Goal: Transaction & Acquisition: Purchase product/service

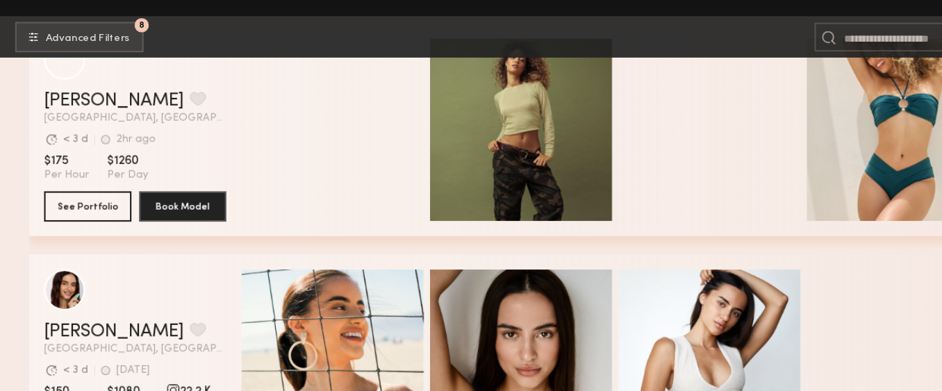
scroll to position [431, 0]
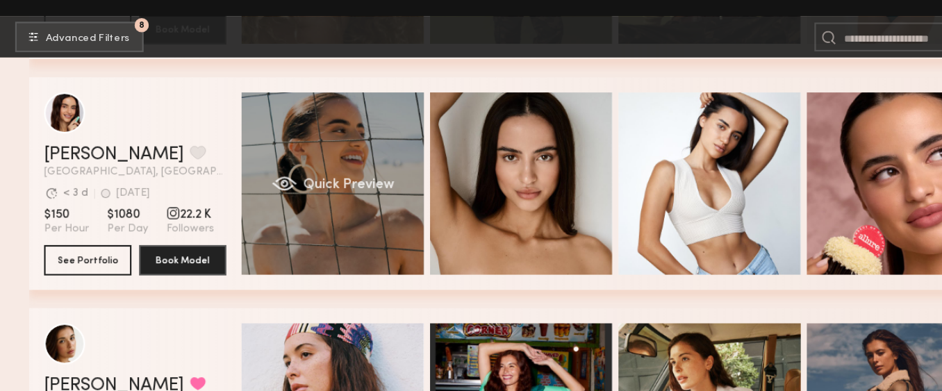
click at [325, 180] on div "Quick Preview" at bounding box center [304, 201] width 167 height 167
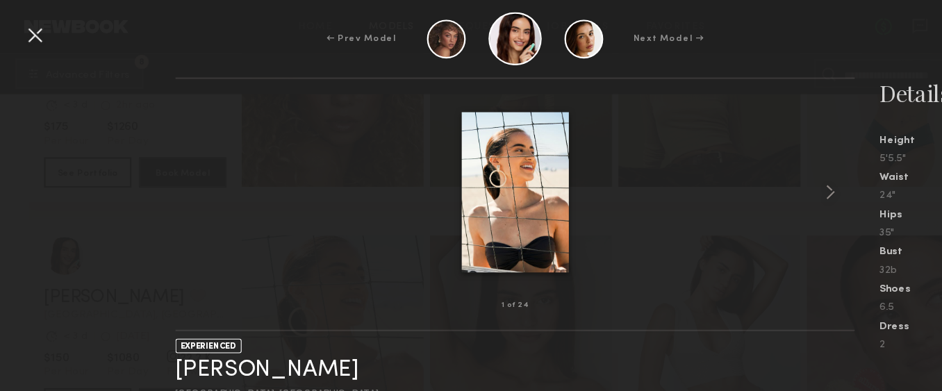
scroll to position [333, 0]
click at [31, 33] on div at bounding box center [32, 32] width 22 height 22
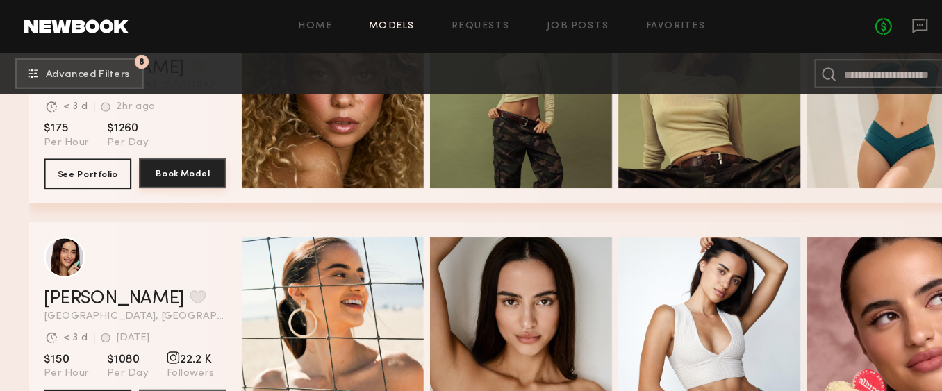
scroll to position [402, 0]
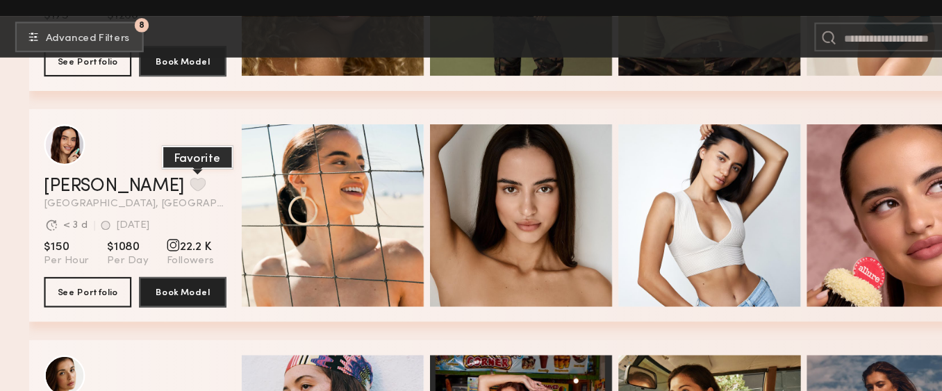
click at [174, 199] on button "grid" at bounding box center [181, 202] width 15 height 12
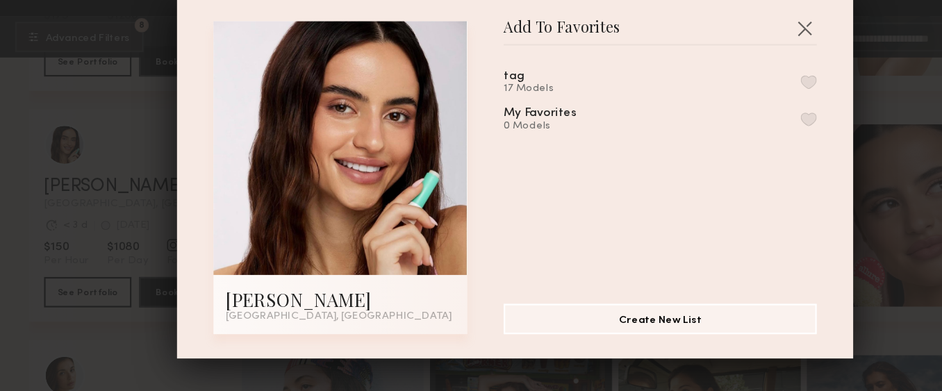
click at [482, 114] on div "17 Models" at bounding box center [486, 114] width 52 height 11
click at [733, 108] on button "button" at bounding box center [739, 108] width 15 height 12
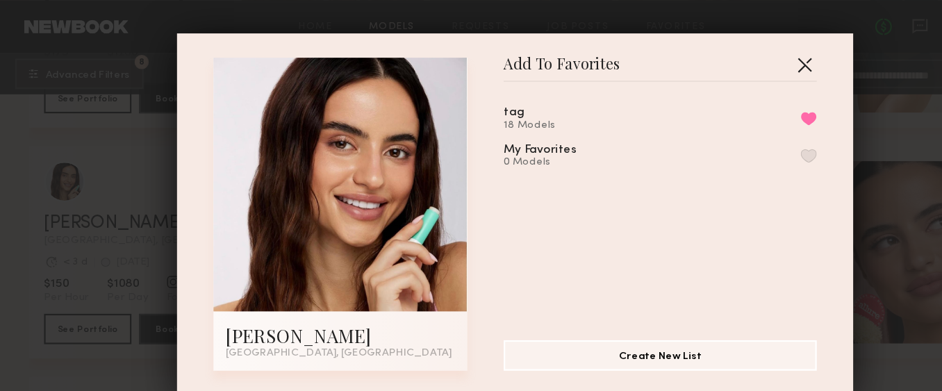
click at [740, 58] on button "button" at bounding box center [735, 59] width 22 height 22
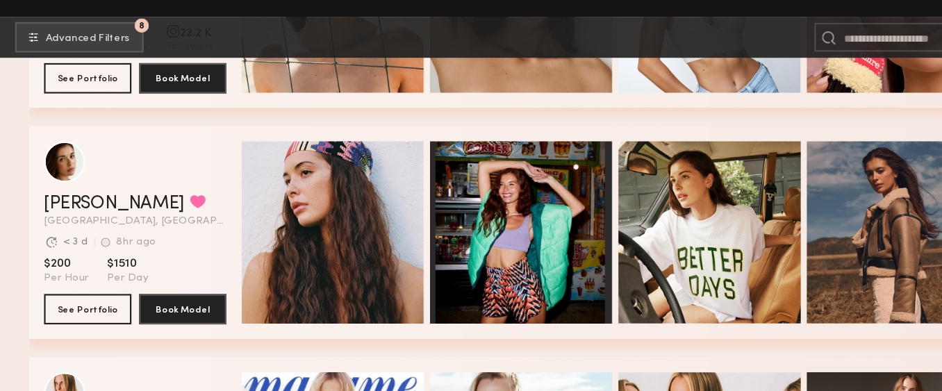
scroll to position [603, 0]
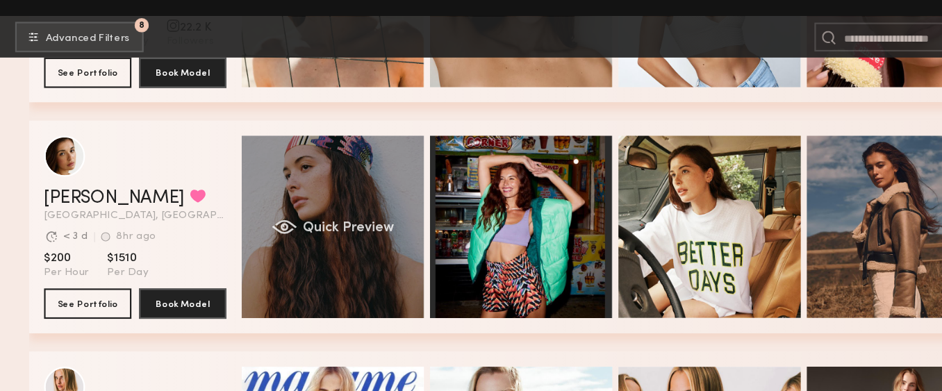
click at [284, 222] on div "Quick Preview" at bounding box center [304, 241] width 167 height 167
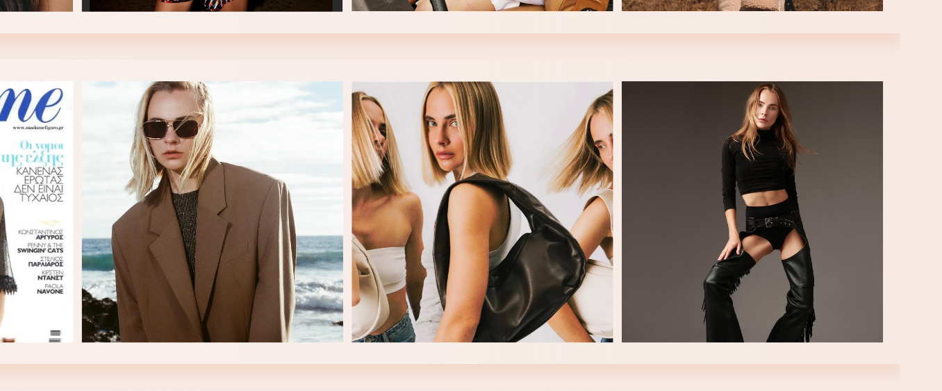
scroll to position [778, 0]
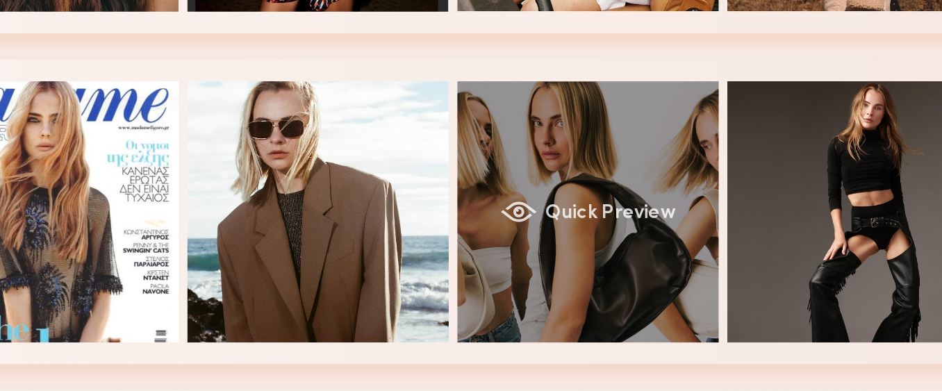
click at [694, 288] on div "Quick Preview" at bounding box center [648, 276] width 167 height 167
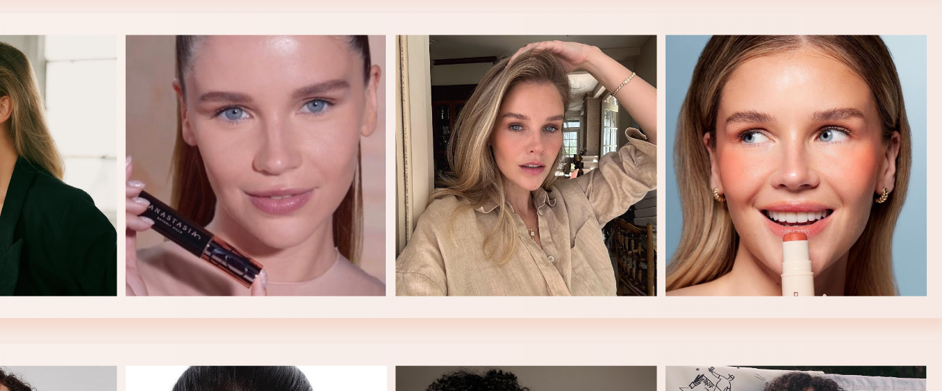
scroll to position [1023, 0]
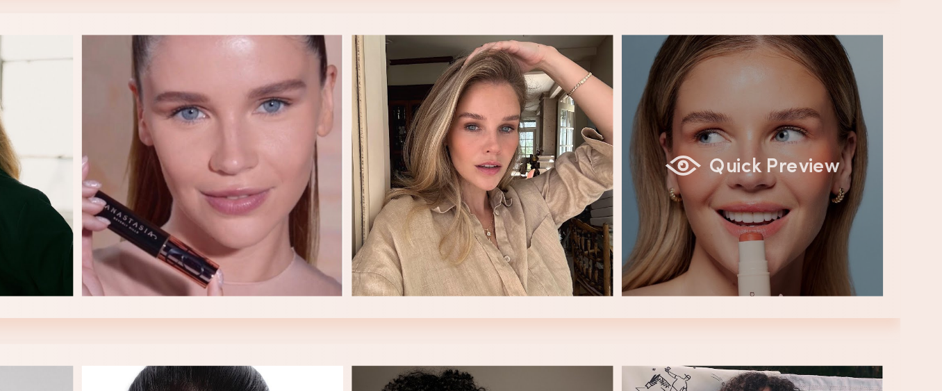
click at [837, 222] on div "Quick Preview" at bounding box center [820, 242] width 167 height 167
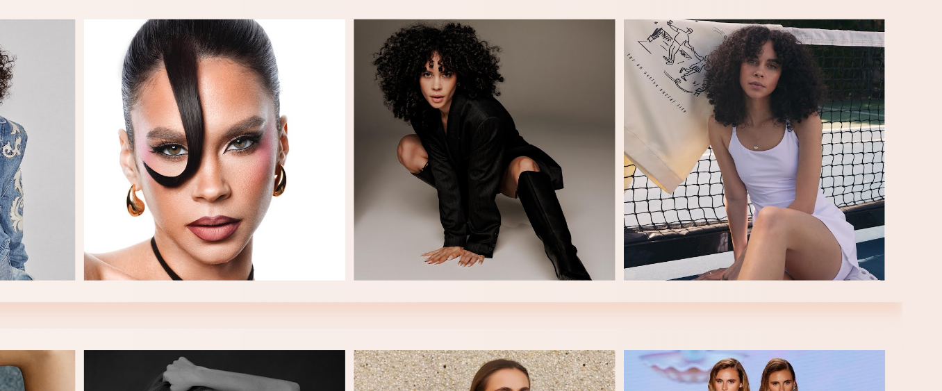
scroll to position [1294, 0]
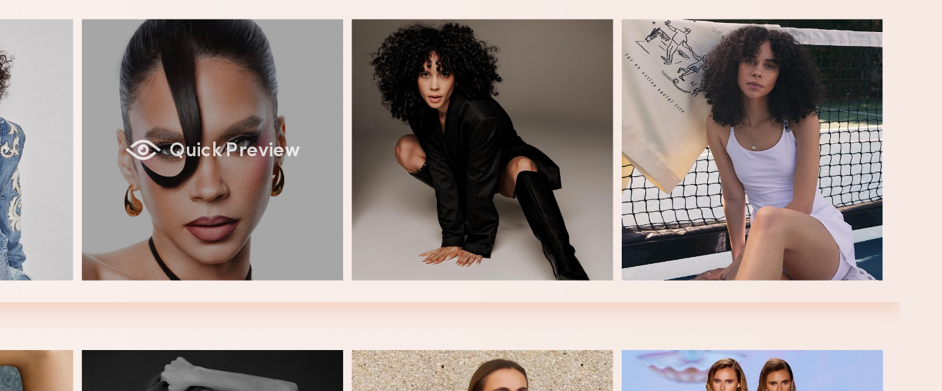
click at [500, 188] on span "Quick Preview" at bounding box center [490, 184] width 83 height 12
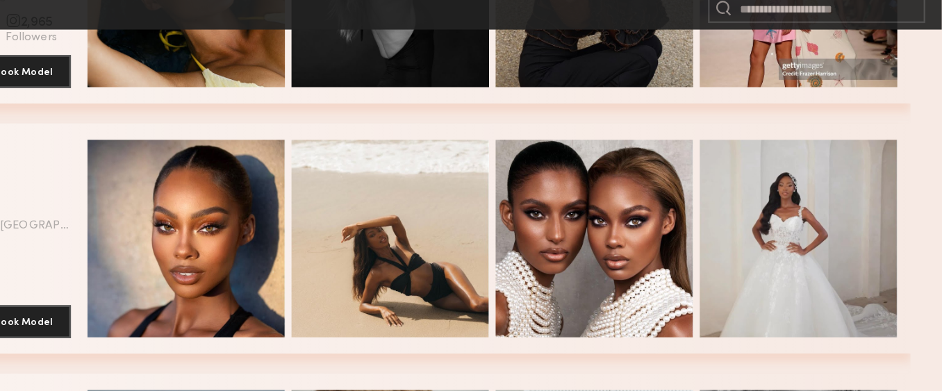
scroll to position [1707, 0]
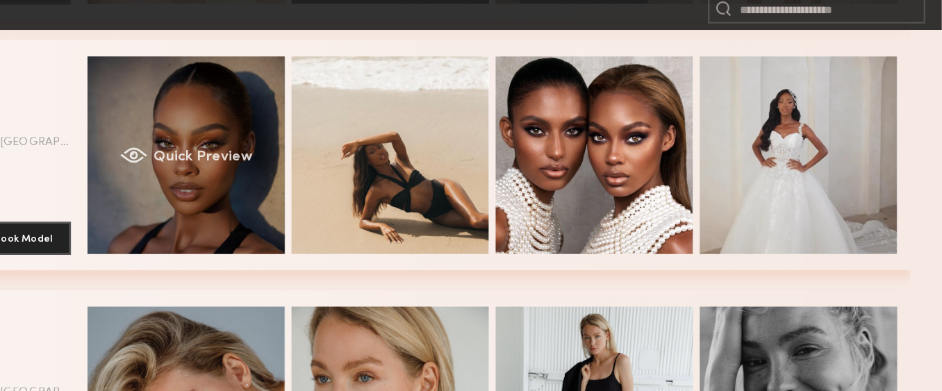
click at [317, 212] on div "Quick Preview" at bounding box center [304, 191] width 167 height 167
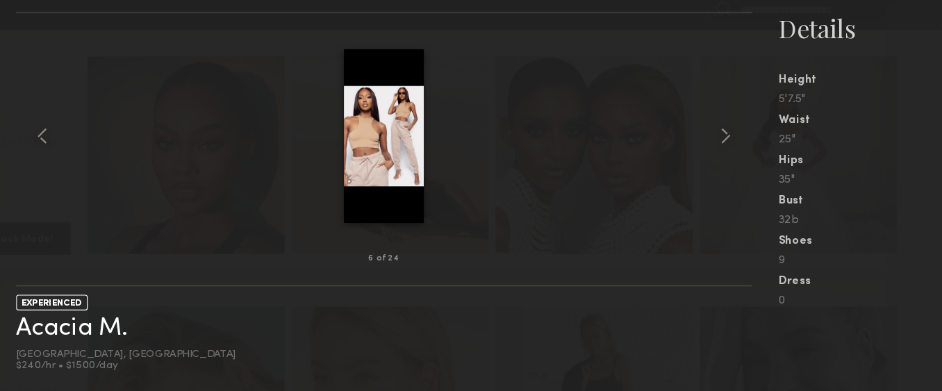
scroll to position [1707, 0]
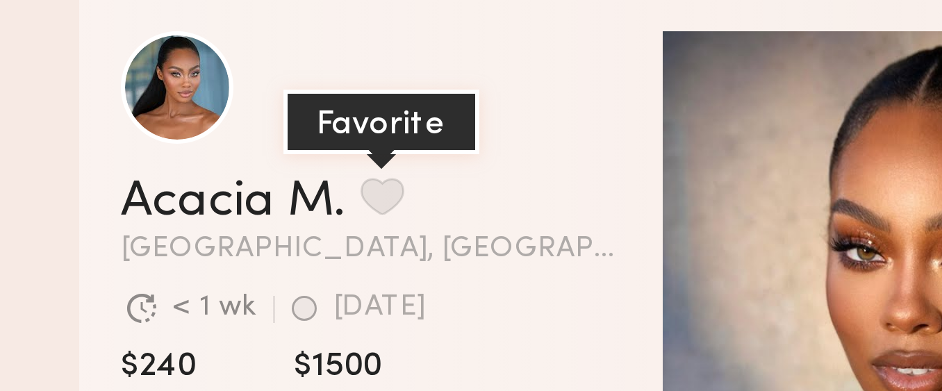
click at [129, 162] on button "grid" at bounding box center [127, 164] width 15 height 12
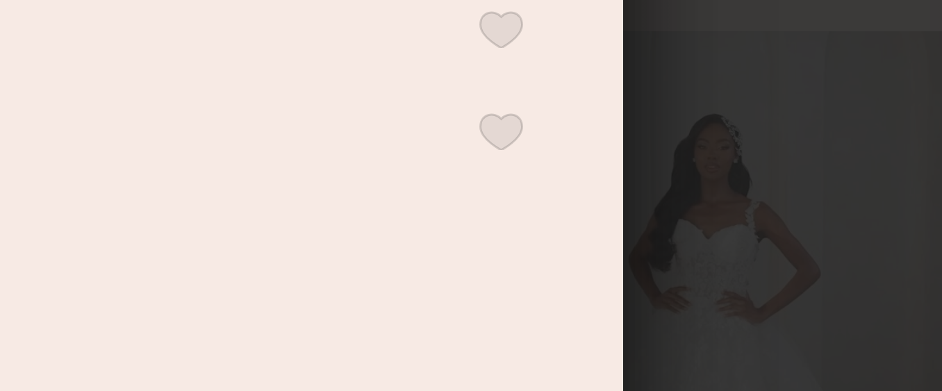
click at [738, 111] on button "button" at bounding box center [739, 108] width 15 height 12
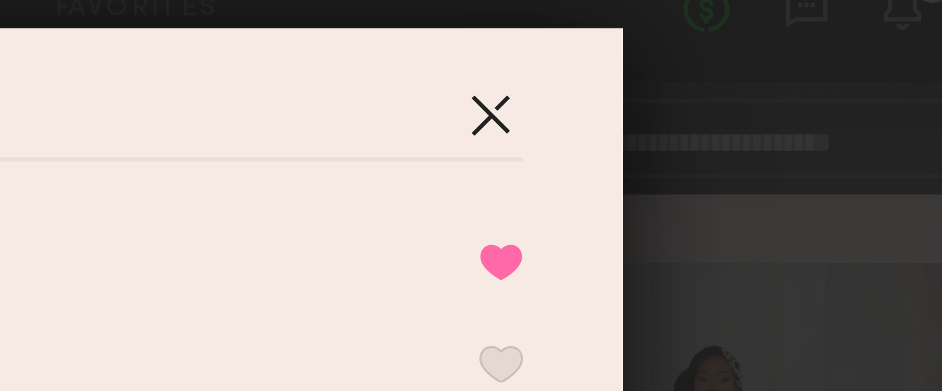
click at [737, 60] on button "button" at bounding box center [735, 59] width 22 height 22
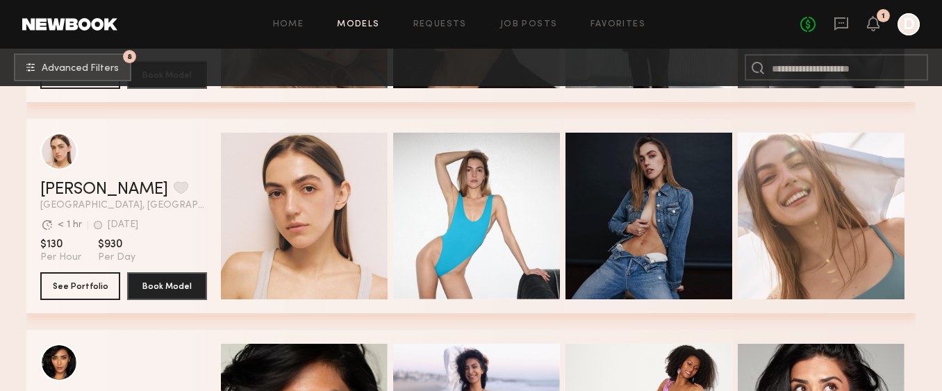
scroll to position [2112, 0]
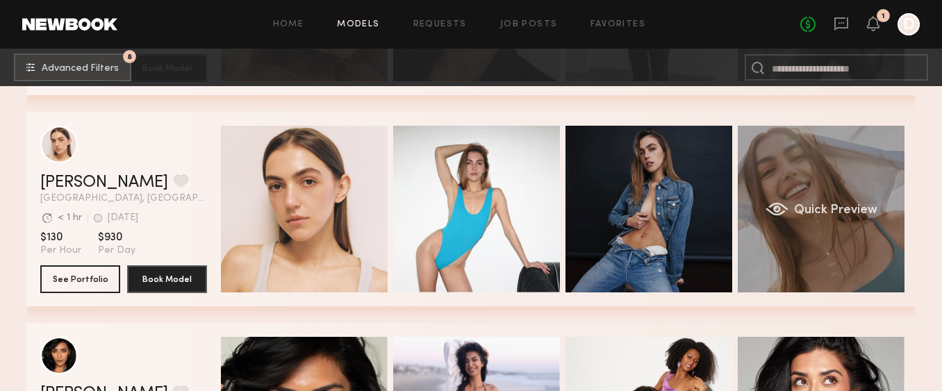
click at [791, 206] on div "Quick Preview" at bounding box center [820, 209] width 167 height 167
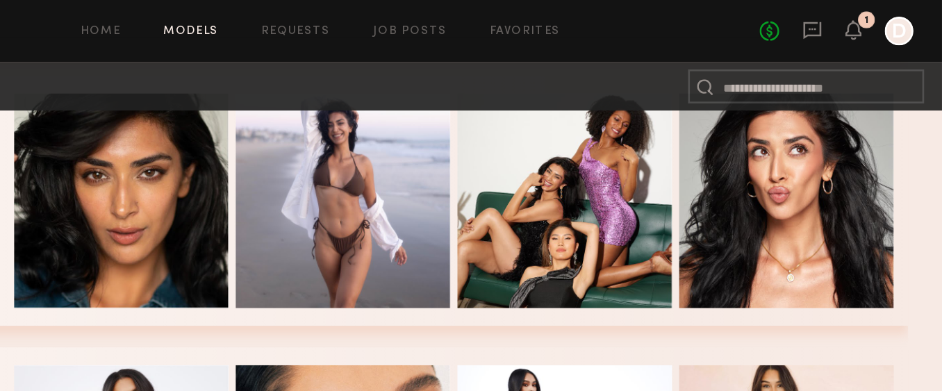
scroll to position [2354, 0]
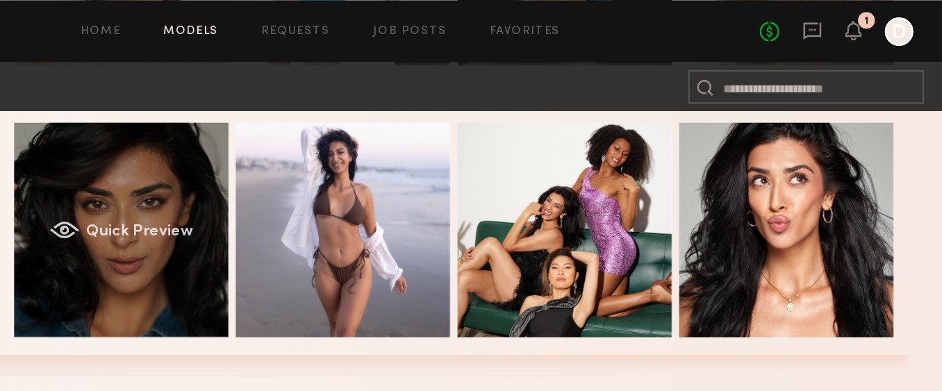
click at [317, 181] on span "Quick Preview" at bounding box center [318, 180] width 83 height 12
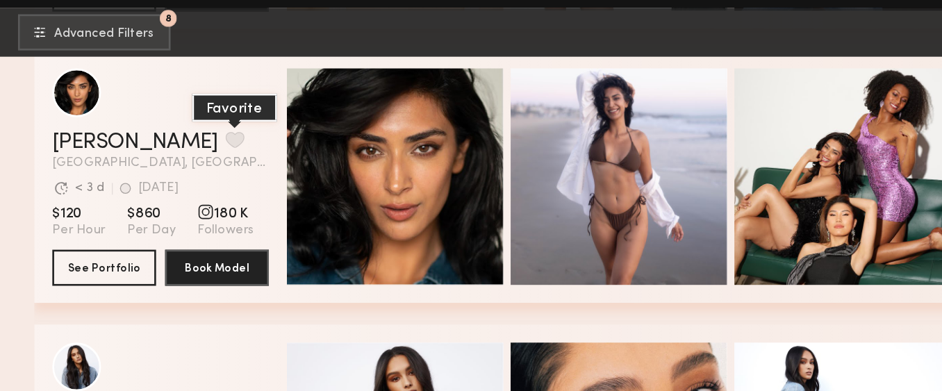
click at [174, 152] on button "grid" at bounding box center [181, 150] width 15 height 12
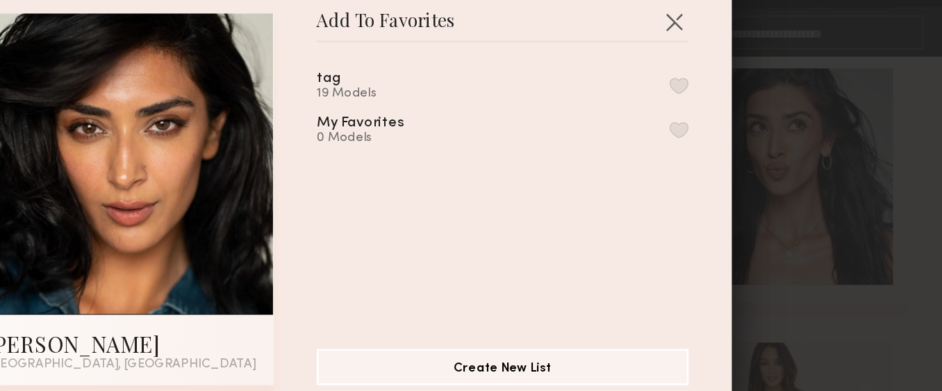
click at [735, 108] on button "button" at bounding box center [739, 108] width 15 height 12
click at [735, 53] on button "button" at bounding box center [735, 59] width 22 height 22
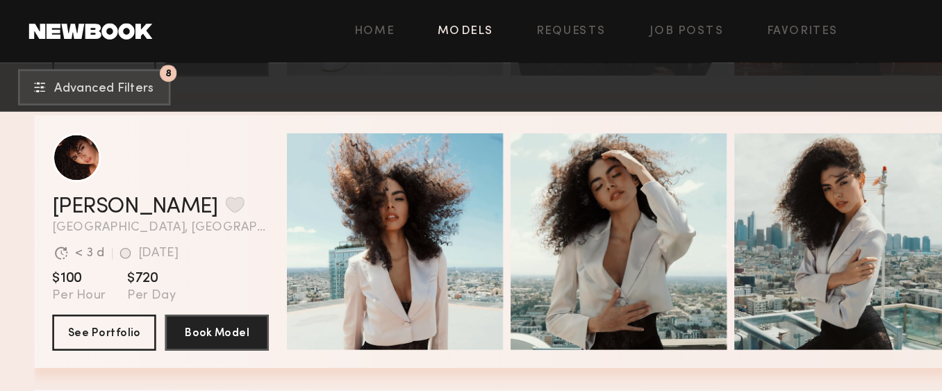
scroll to position [2973, 0]
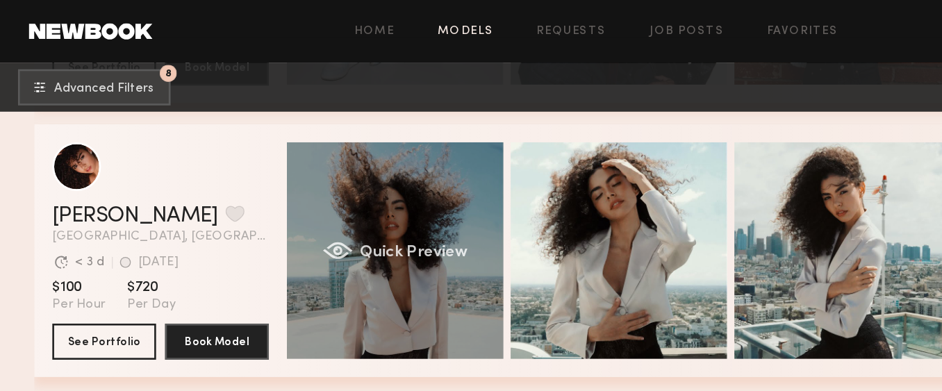
click at [312, 168] on div "Quick Preview" at bounding box center [304, 193] width 167 height 167
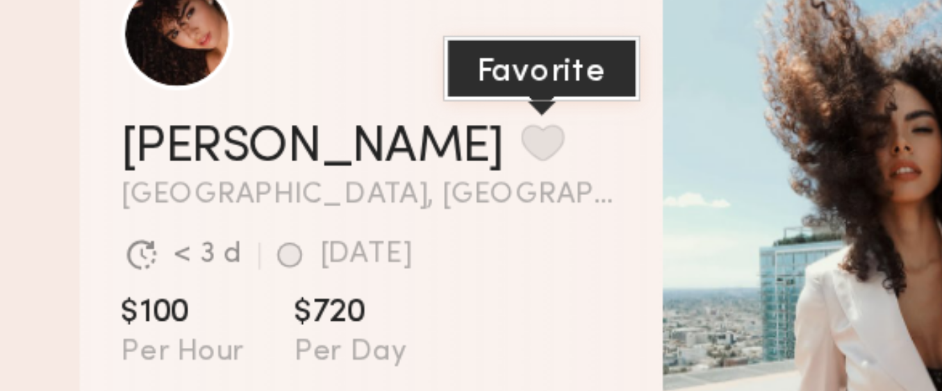
click at [174, 166] on button "grid" at bounding box center [181, 164] width 15 height 12
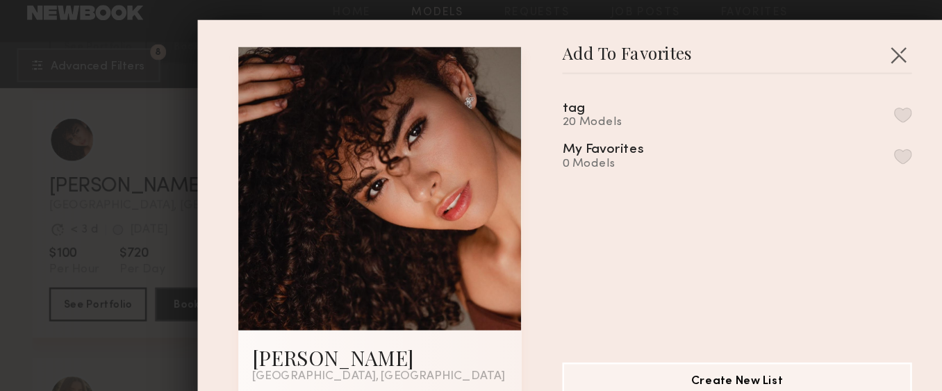
click at [733, 106] on button "button" at bounding box center [739, 108] width 15 height 12
click at [734, 59] on button "button" at bounding box center [735, 59] width 22 height 22
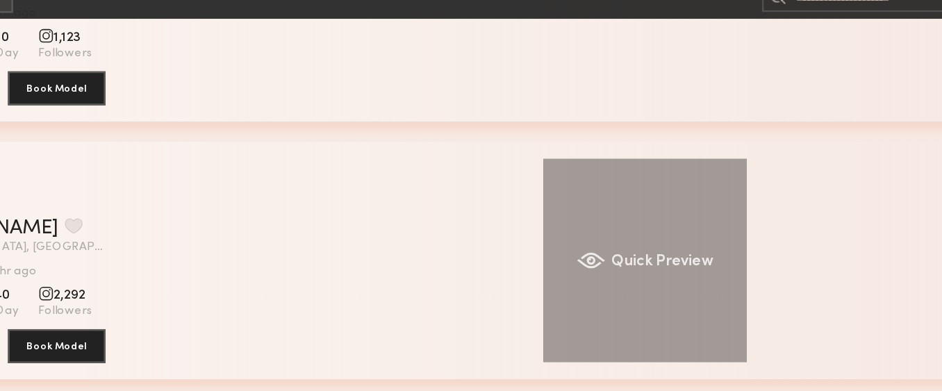
scroll to position [6048, 0]
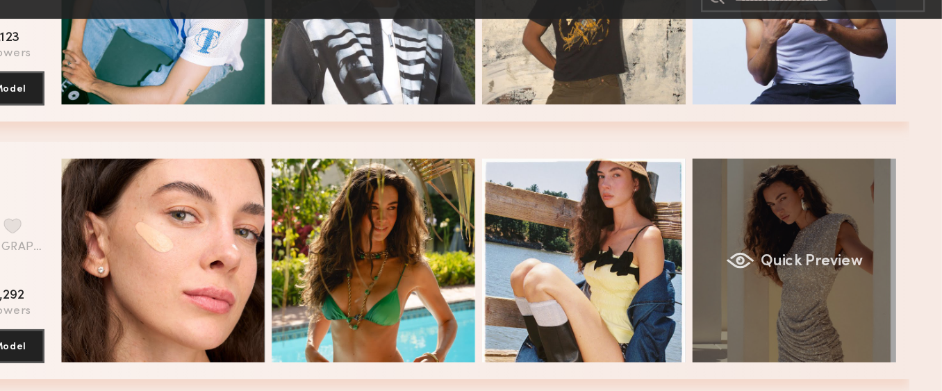
click at [774, 265] on div "Quick Preview" at bounding box center [820, 284] width 167 height 167
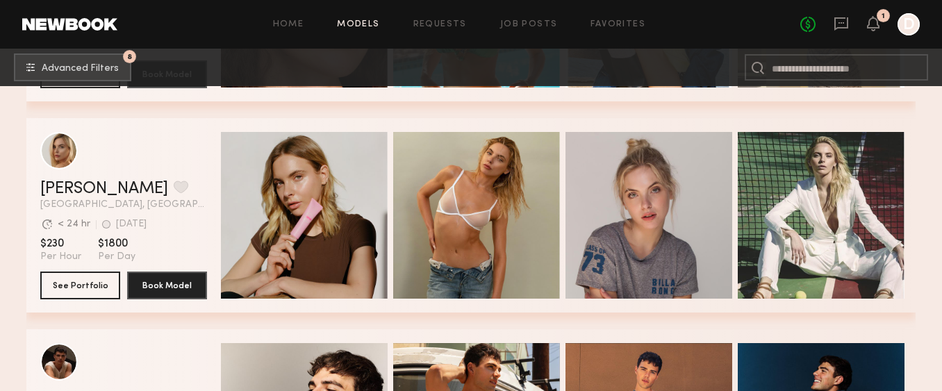
scroll to position [6310, 0]
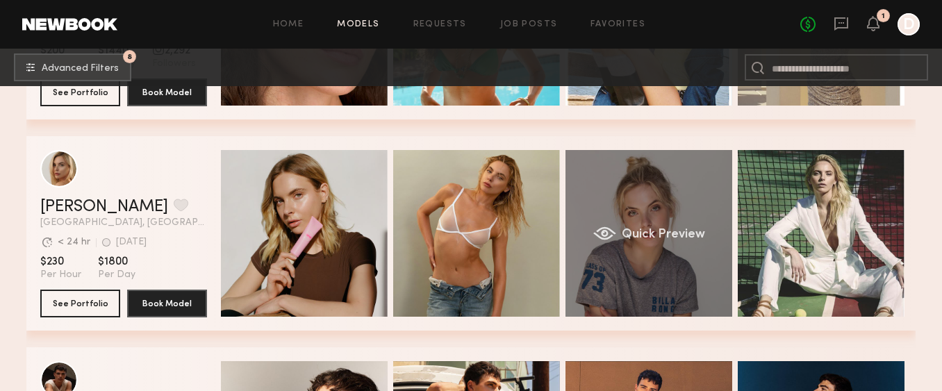
click at [642, 215] on div "Quick Preview" at bounding box center [648, 233] width 167 height 167
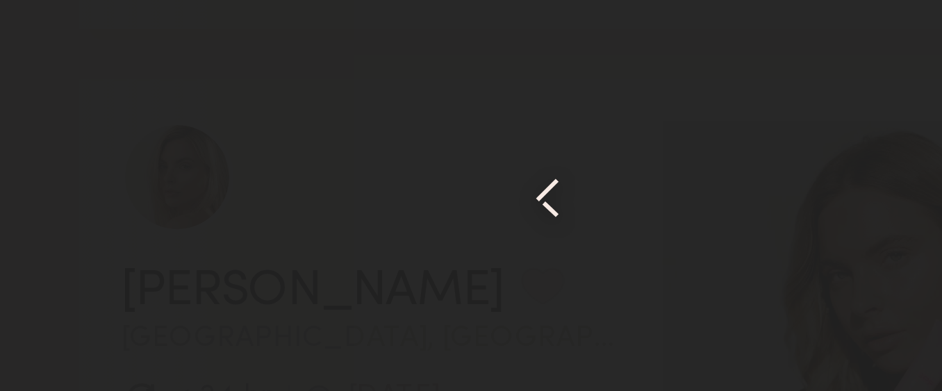
click at [181, 176] on common-icon at bounding box center [183, 176] width 22 height 22
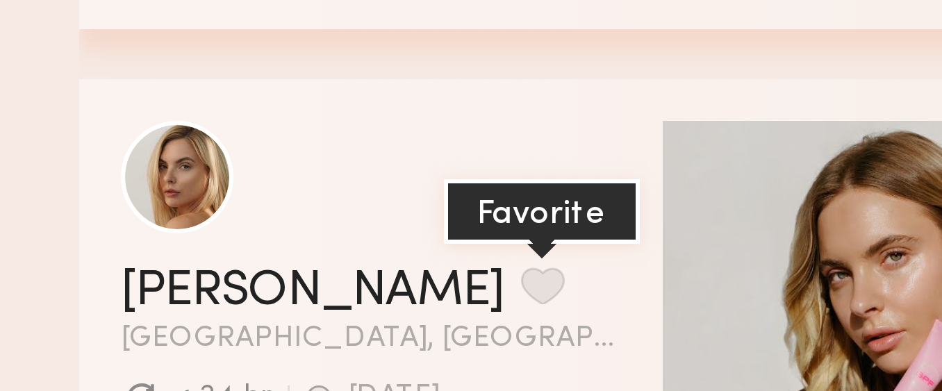
click at [174, 203] on button "grid" at bounding box center [181, 205] width 15 height 12
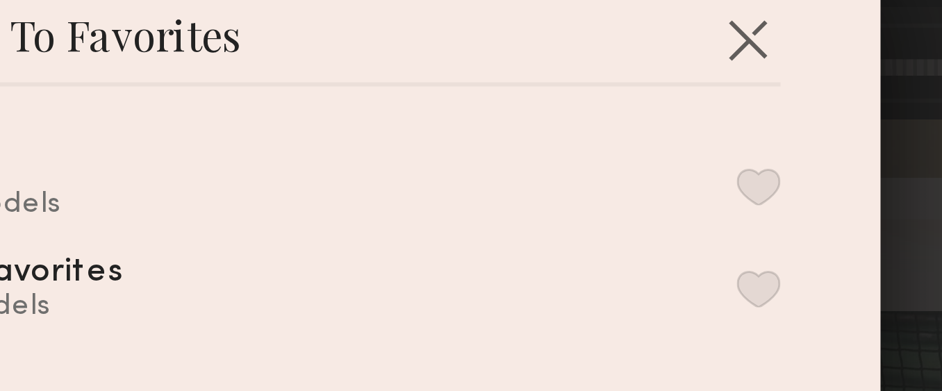
click at [739, 109] on button "button" at bounding box center [739, 108] width 15 height 12
click at [735, 56] on button "button" at bounding box center [735, 59] width 22 height 22
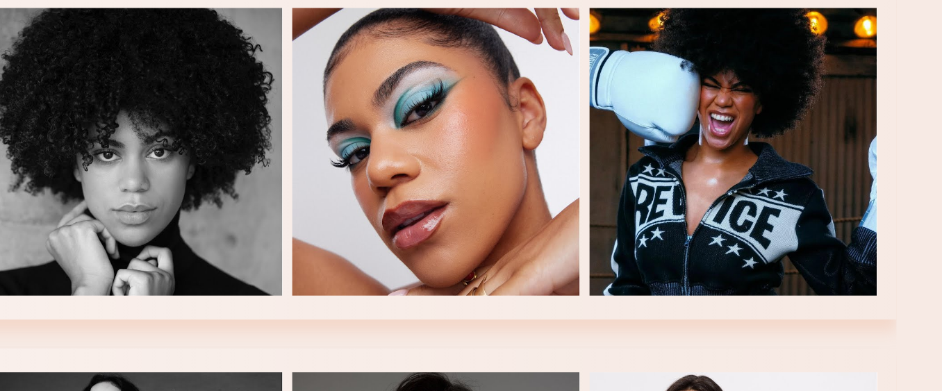
scroll to position [6924, 0]
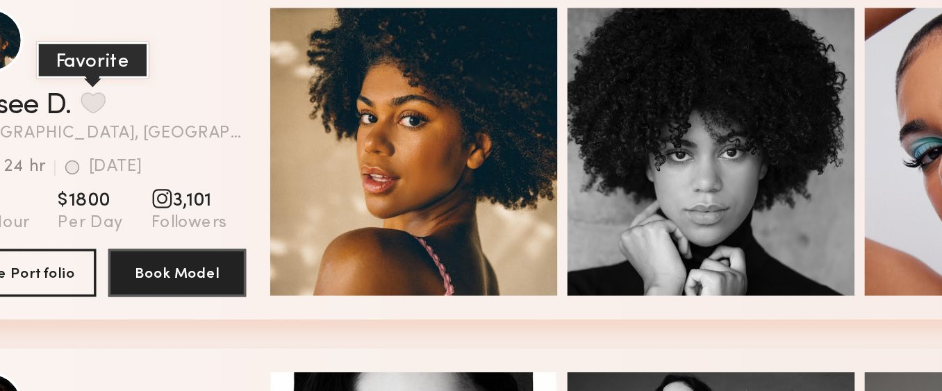
click at [122, 223] on button "grid" at bounding box center [118, 223] width 15 height 12
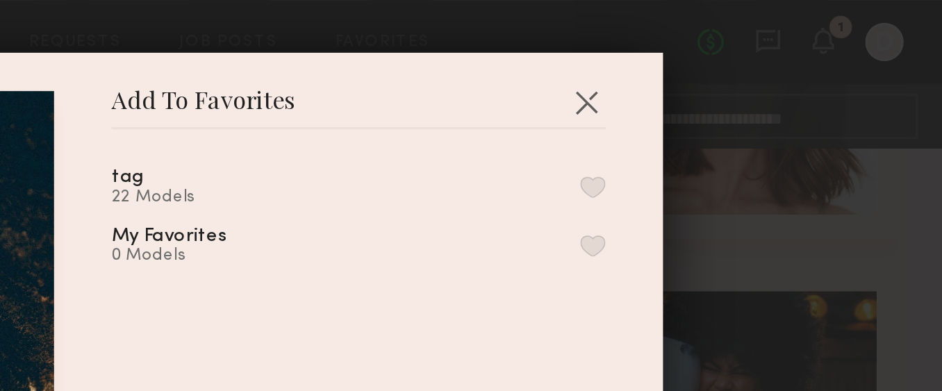
click at [738, 106] on button "button" at bounding box center [739, 108] width 15 height 12
click at [732, 58] on button "button" at bounding box center [735, 59] width 22 height 22
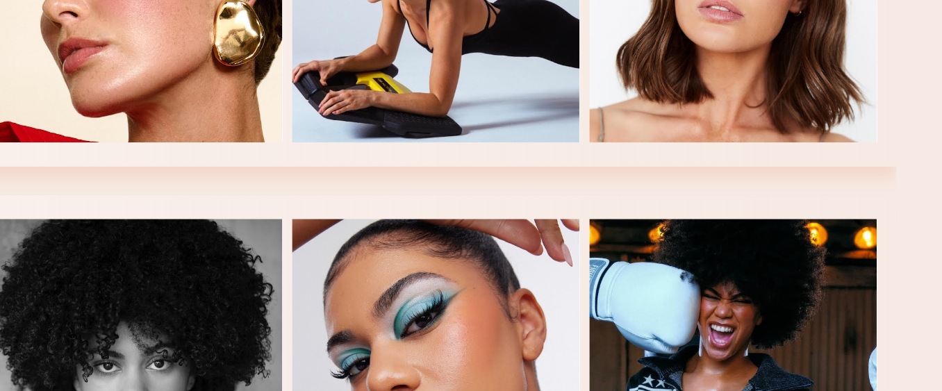
scroll to position [6865, 0]
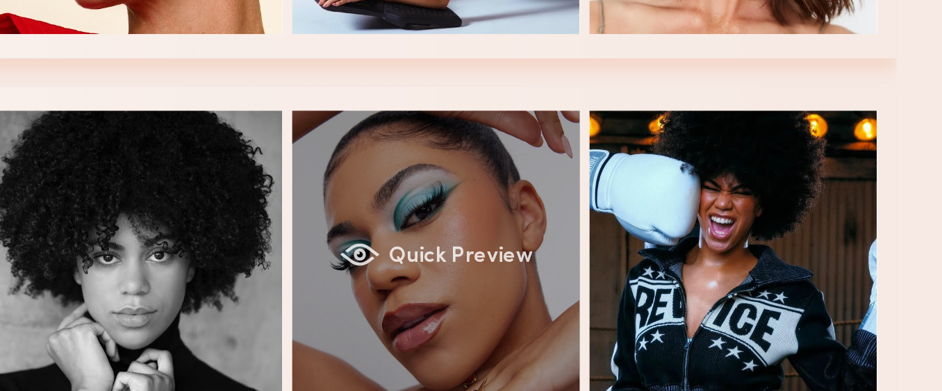
click at [631, 322] on div "Quick Preview" at bounding box center [648, 311] width 167 height 167
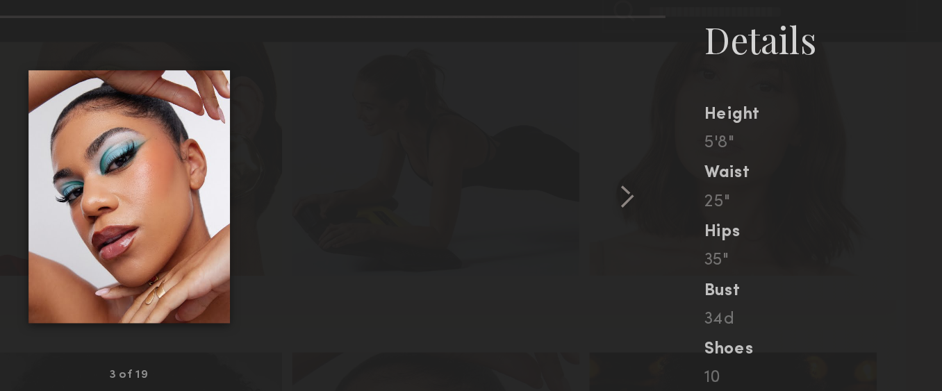
scroll to position [6826, 0]
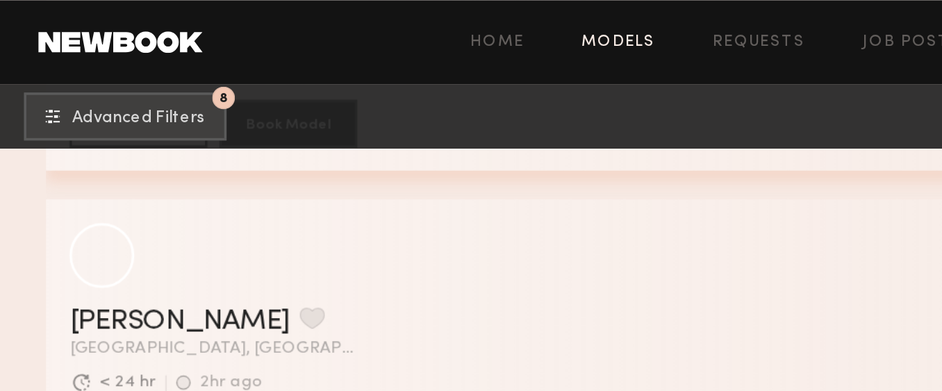
scroll to position [2300, 0]
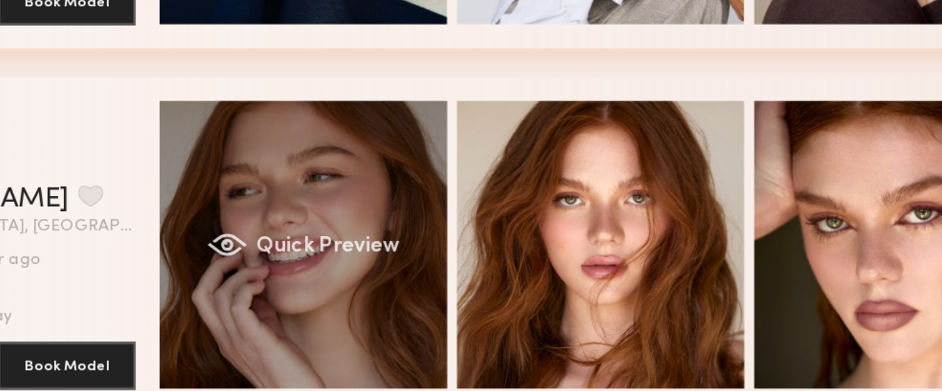
click at [266, 219] on div "Quick Preview" at bounding box center [304, 232] width 167 height 167
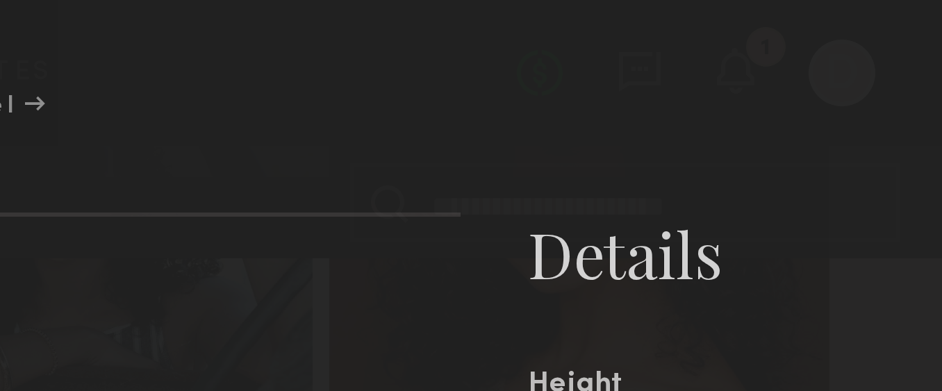
scroll to position [546, 0]
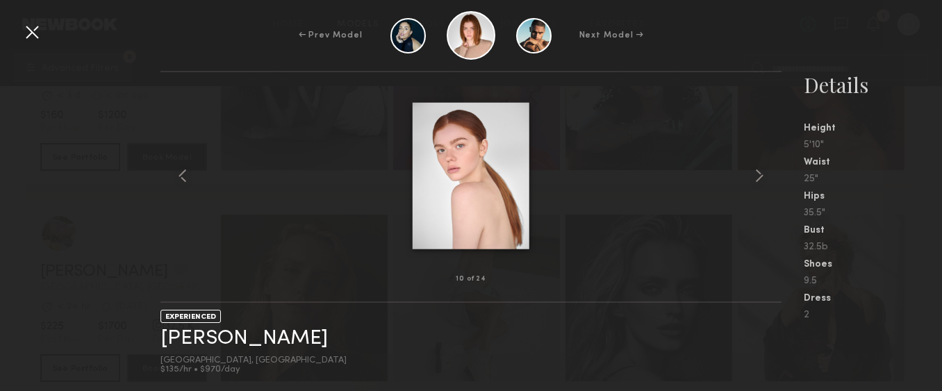
click at [40, 35] on div at bounding box center [32, 32] width 22 height 22
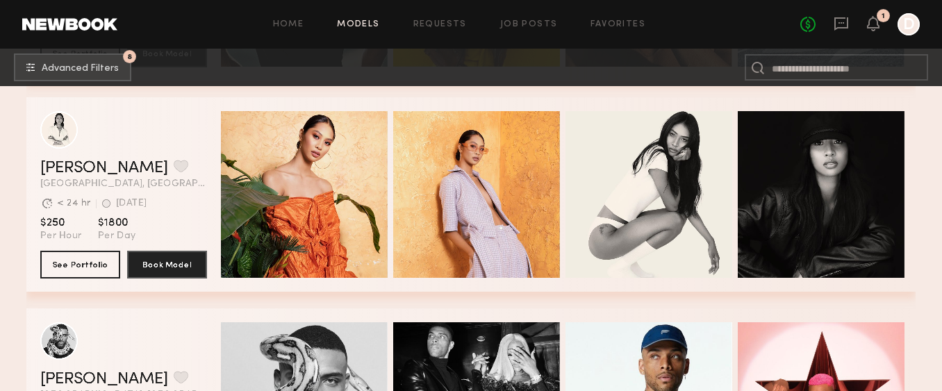
scroll to position [2756, 0]
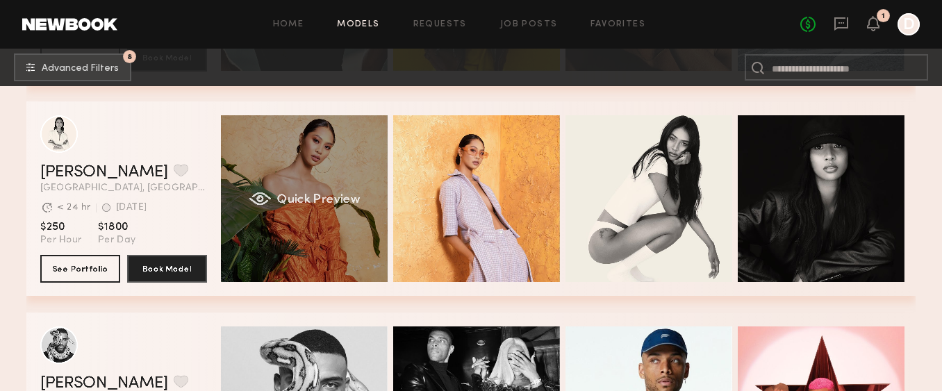
click at [319, 181] on div "Quick Preview" at bounding box center [304, 198] width 167 height 167
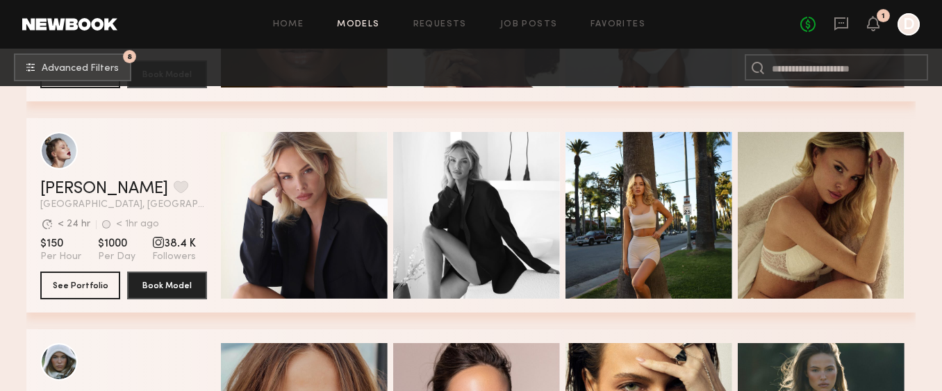
scroll to position [5291, 0]
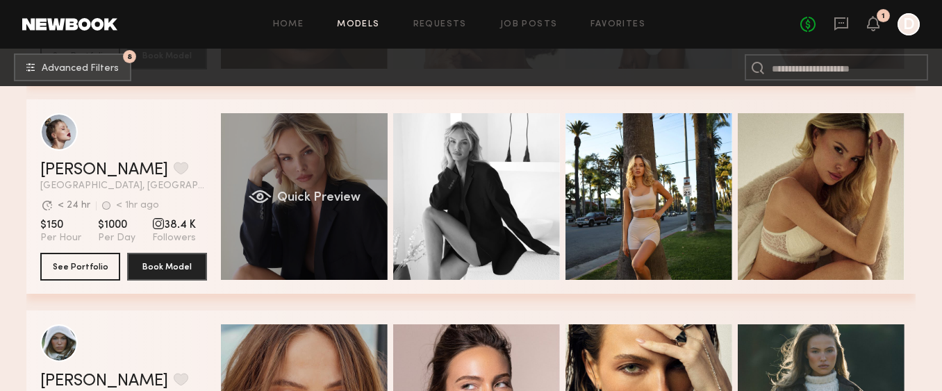
click at [310, 169] on div "Quick Preview" at bounding box center [304, 196] width 167 height 167
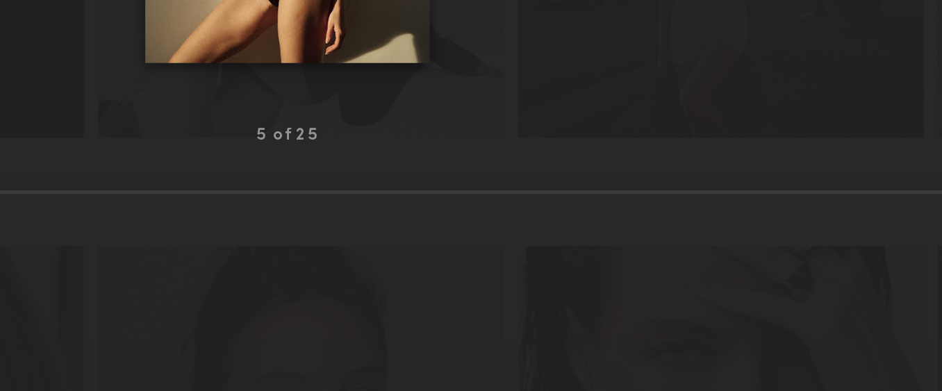
scroll to position [5315, 0]
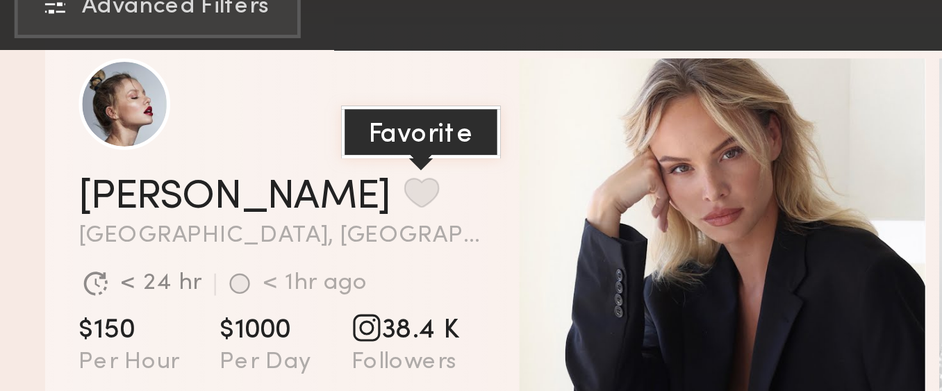
click at [174, 144] on button "grid" at bounding box center [181, 144] width 15 height 12
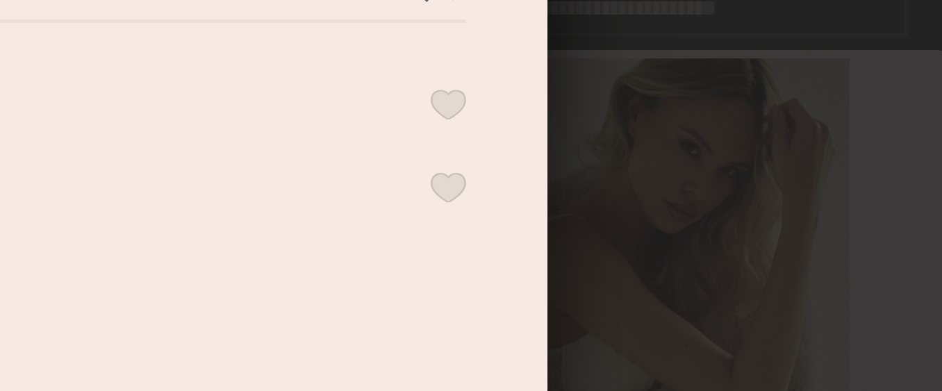
click at [739, 108] on button "button" at bounding box center [739, 108] width 15 height 12
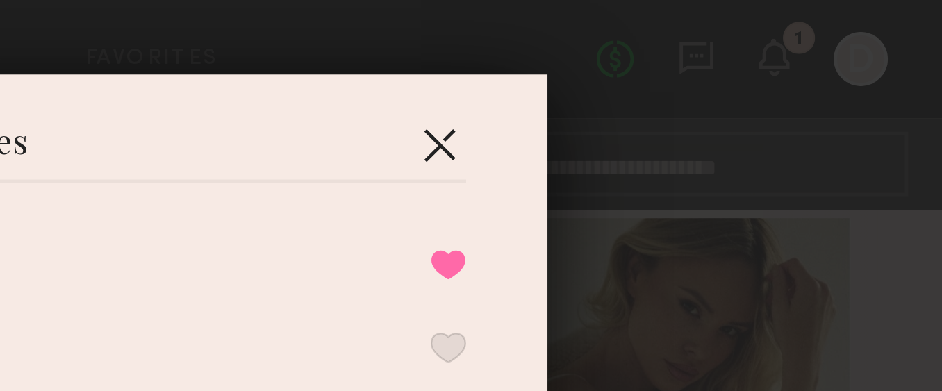
click at [735, 60] on button "button" at bounding box center [735, 59] width 22 height 22
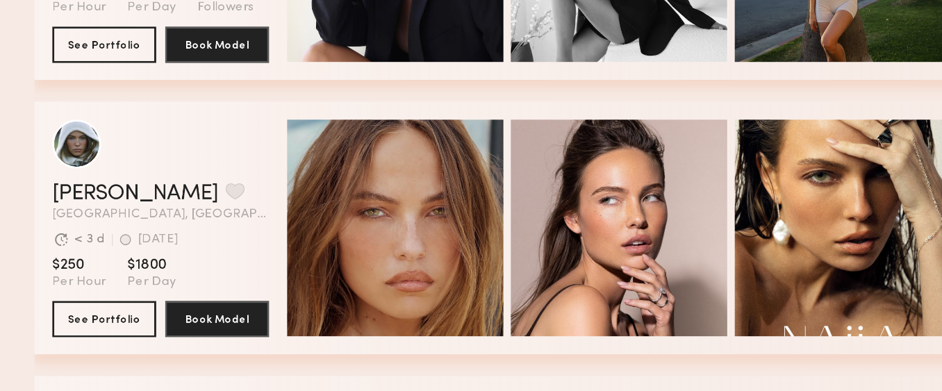
scroll to position [5441, 0]
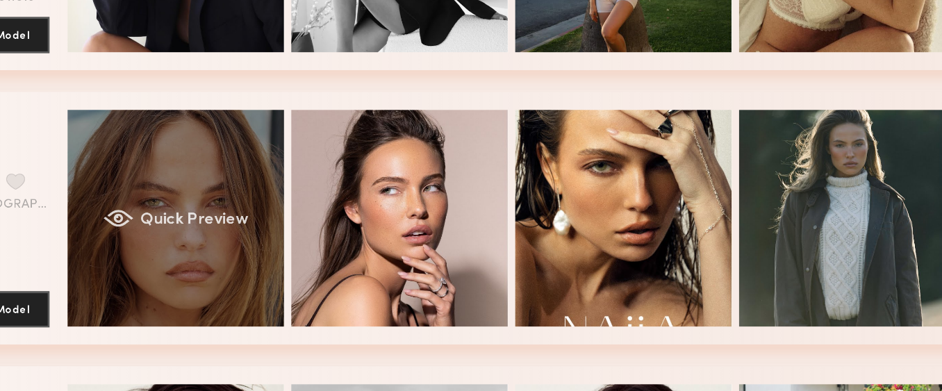
click at [308, 246] on div "Quick Preview" at bounding box center [304, 257] width 167 height 167
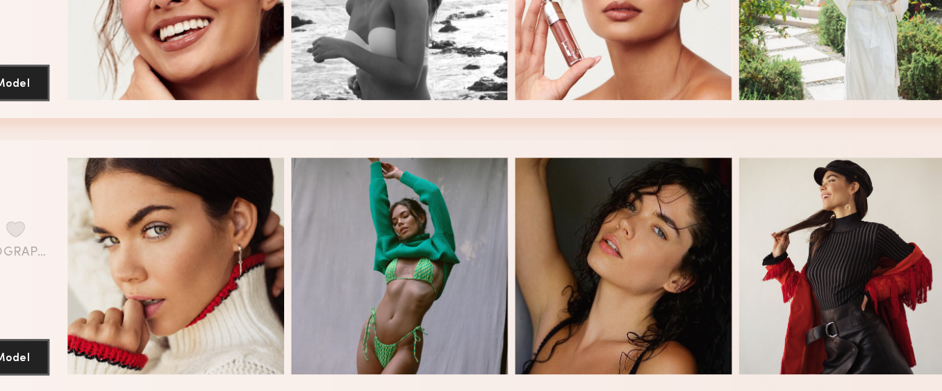
scroll to position [5860, 0]
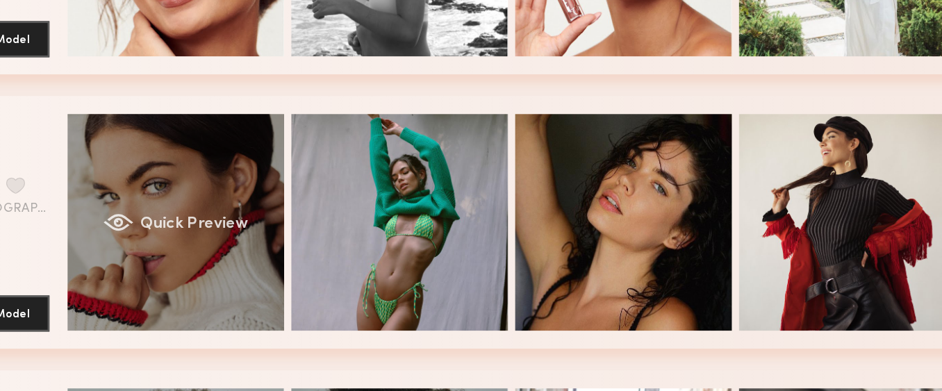
click at [274, 268] on div "Quick Preview" at bounding box center [304, 261] width 167 height 167
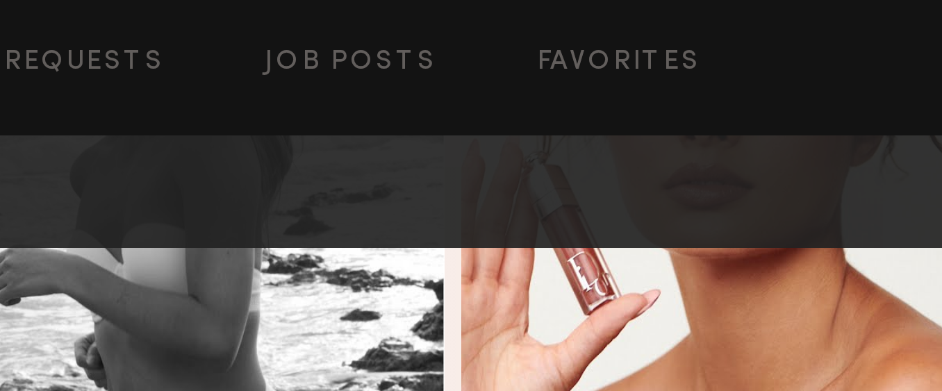
scroll to position [5842, 0]
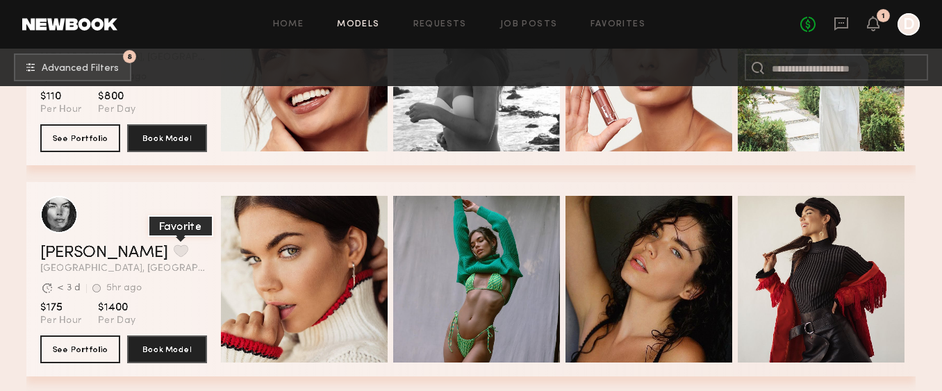
click at [174, 248] on button "grid" at bounding box center [181, 250] width 15 height 12
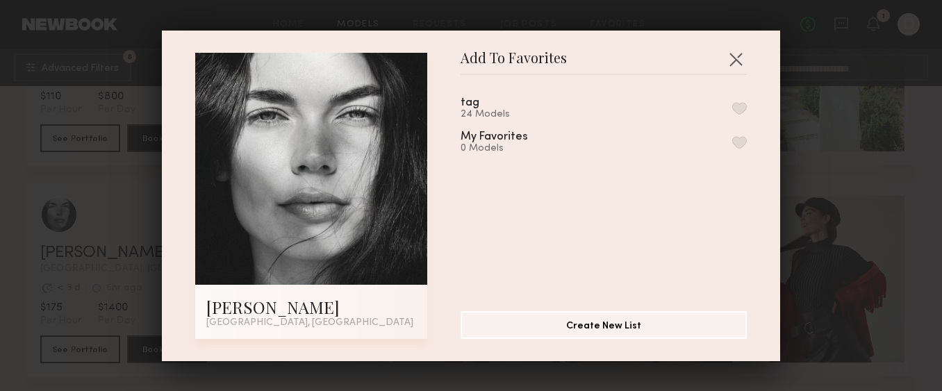
click at [740, 106] on button "button" at bounding box center [739, 108] width 15 height 12
click at [733, 62] on button "button" at bounding box center [735, 59] width 22 height 22
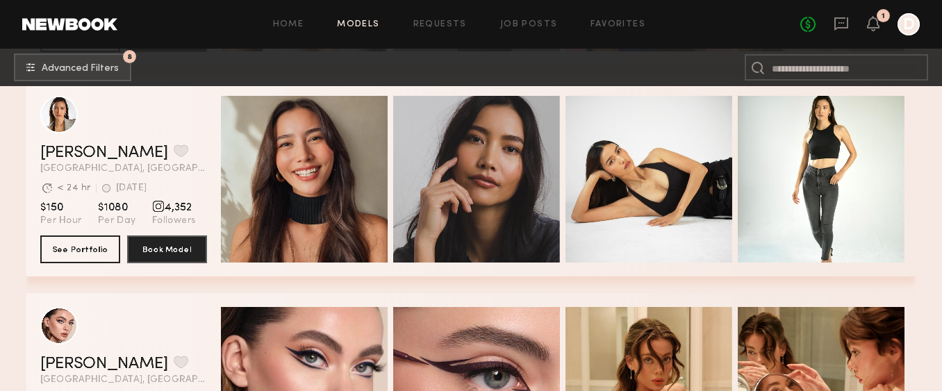
scroll to position [6787, 0]
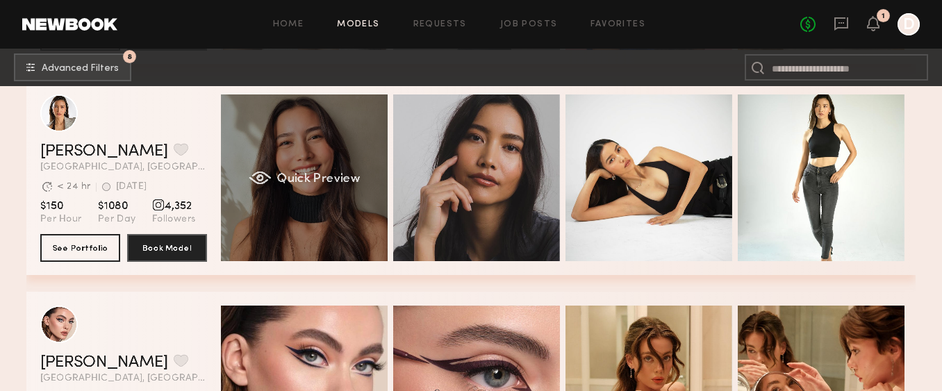
click at [326, 178] on span "Quick Preview" at bounding box center [318, 179] width 83 height 12
